Goal: Navigation & Orientation: Find specific page/section

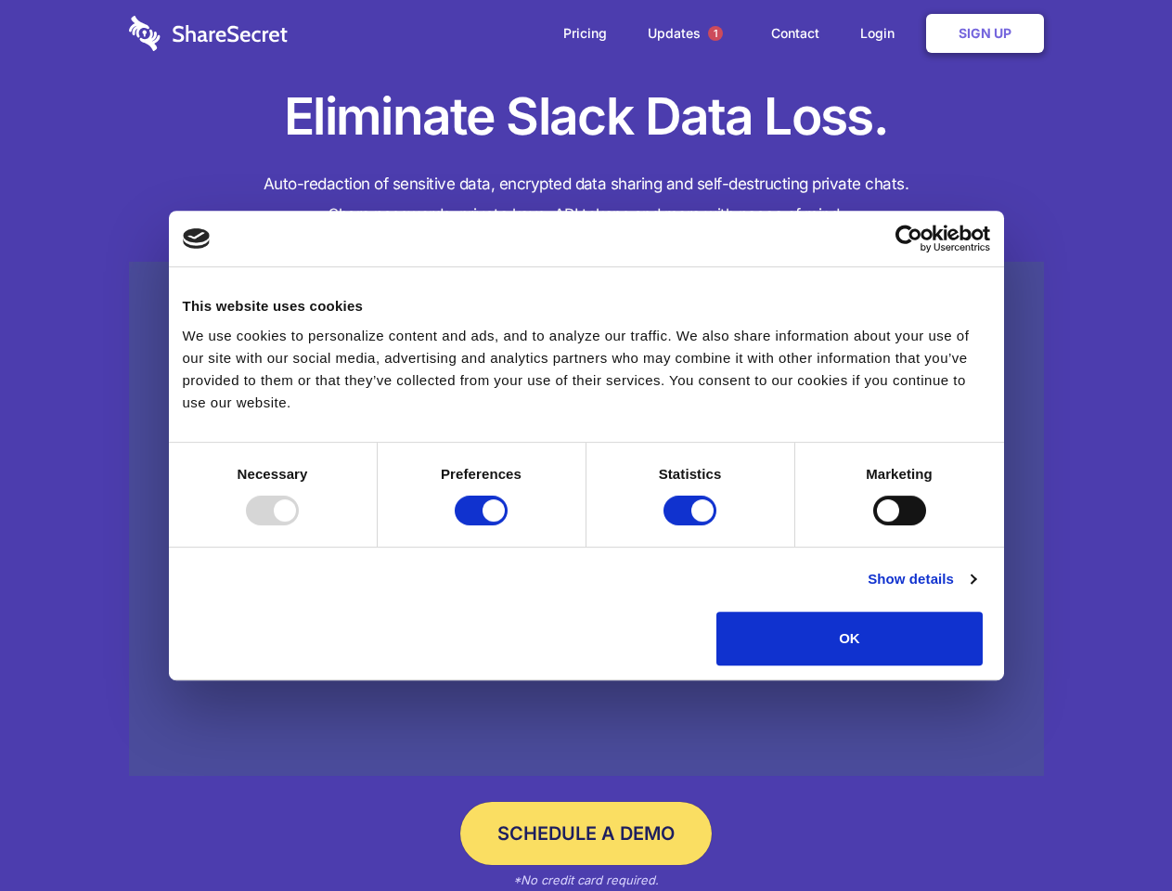
click at [299, 525] on div at bounding box center [272, 510] width 53 height 30
click at [507, 525] on input "Preferences" at bounding box center [481, 510] width 53 height 30
checkbox input "false"
click at [692, 525] on input "Statistics" at bounding box center [689, 510] width 53 height 30
checkbox input "false"
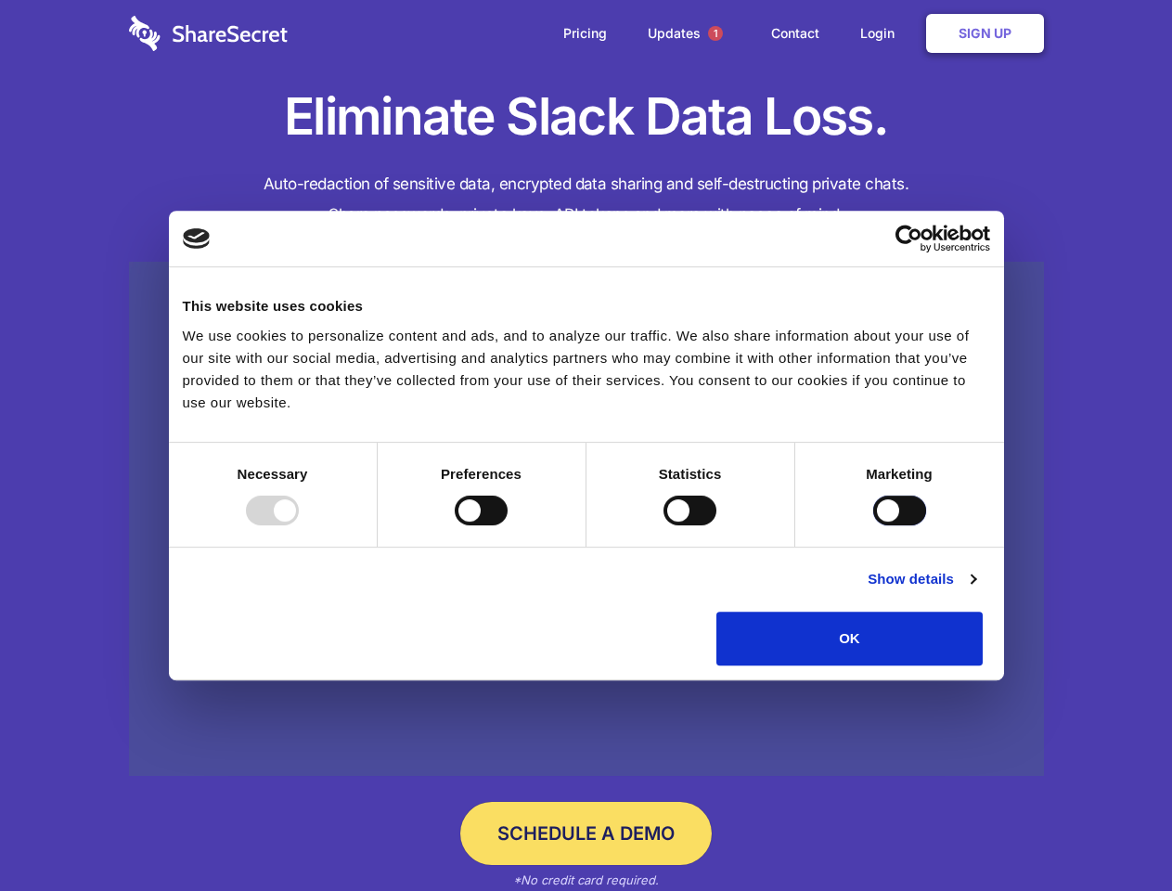
click at [873, 525] on input "Marketing" at bounding box center [899, 510] width 53 height 30
checkbox input "true"
click at [975, 590] on link "Show details" at bounding box center [921, 579] width 108 height 22
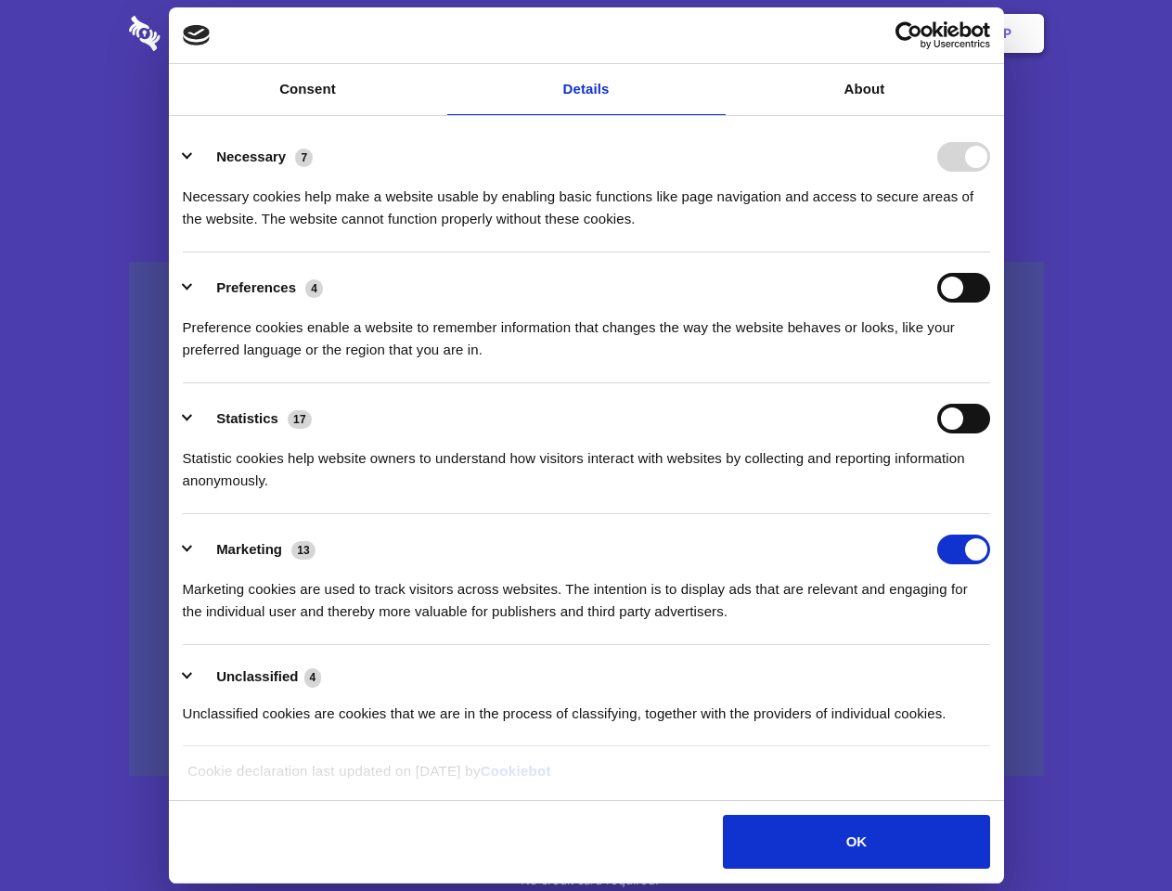
click at [990, 252] on li "Necessary 7 Necessary cookies help make a website usable by enabling basic func…" at bounding box center [586, 187] width 807 height 131
click at [714, 33] on span "1" at bounding box center [715, 33] width 15 height 15
